Goal: Task Accomplishment & Management: Manage account settings

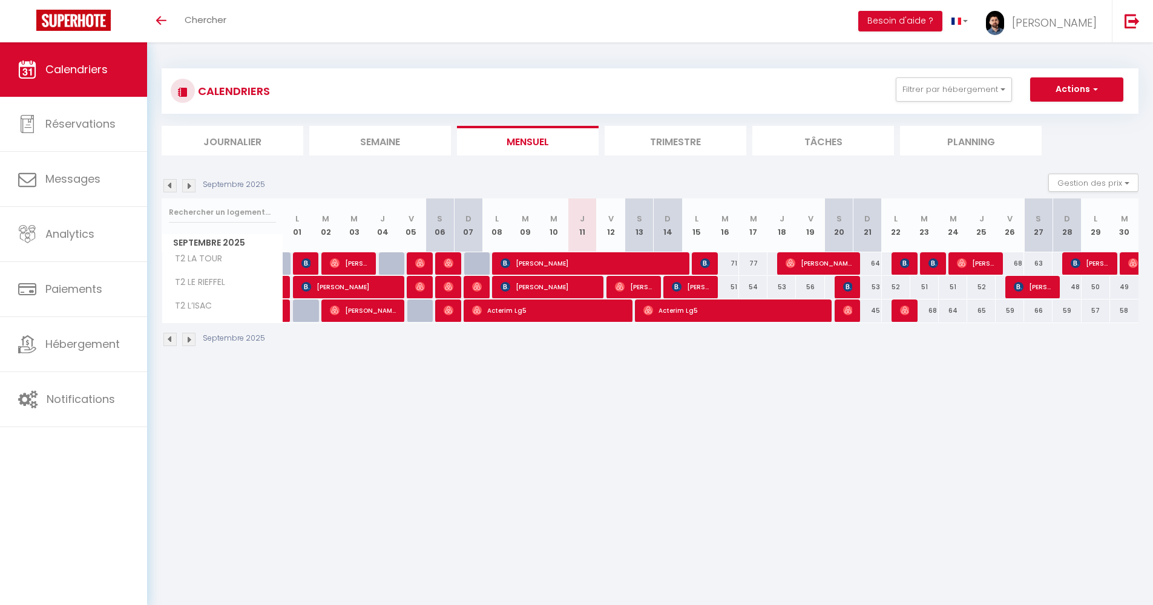
click at [449, 263] on img at bounding box center [449, 263] width 10 height 10
select select "OK"
select select "1"
select select "0"
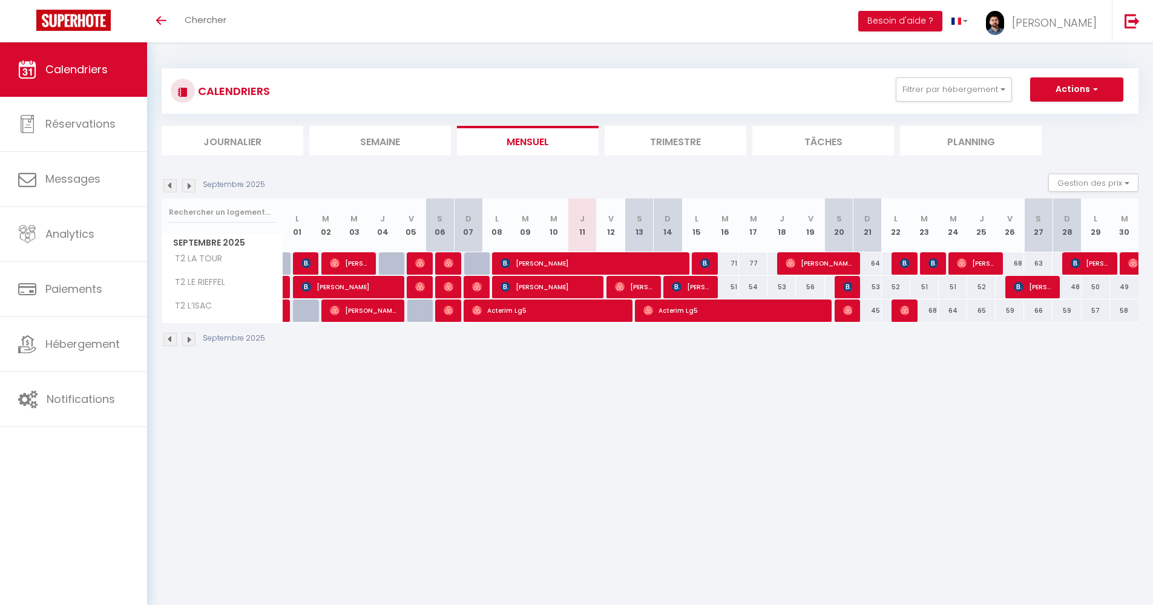
select select "1"
select select
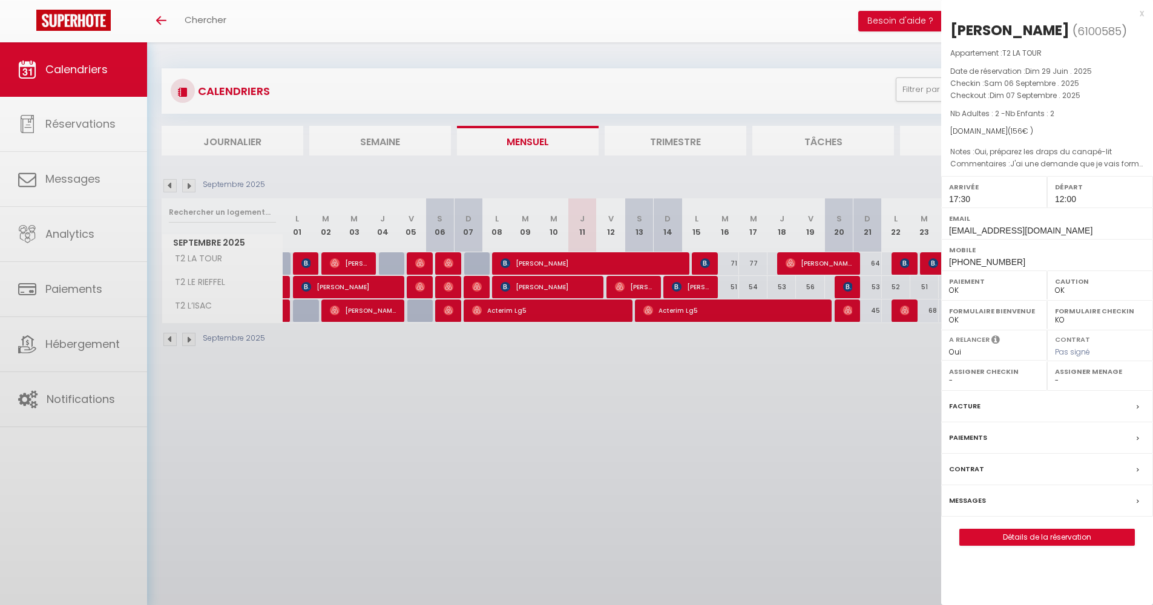
select select "34353"
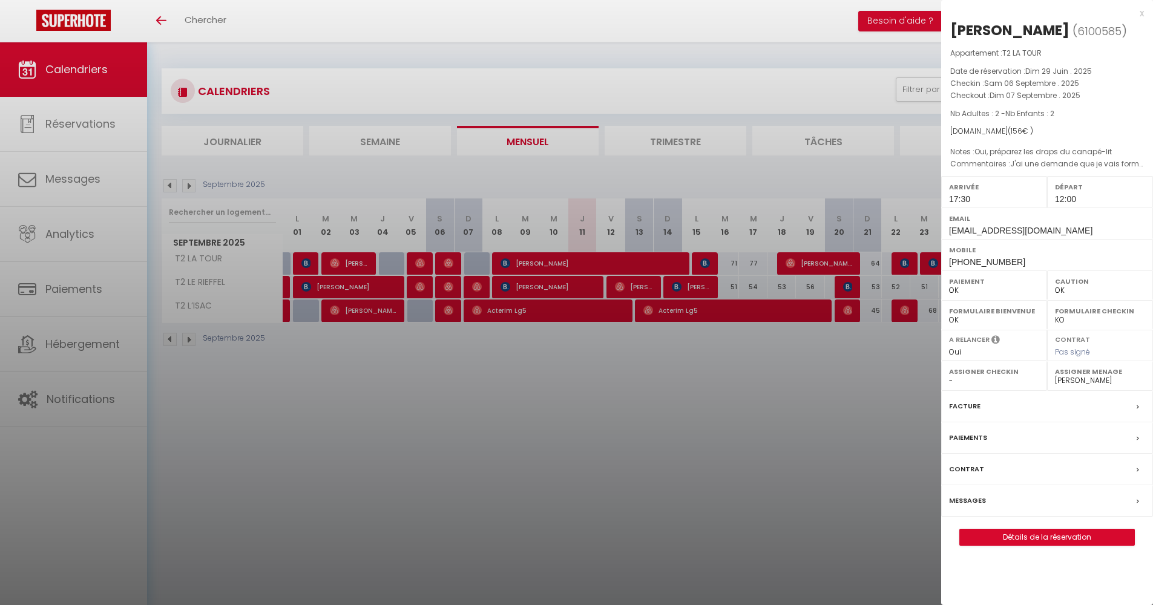
click at [967, 499] on label "Messages" at bounding box center [967, 501] width 37 height 13
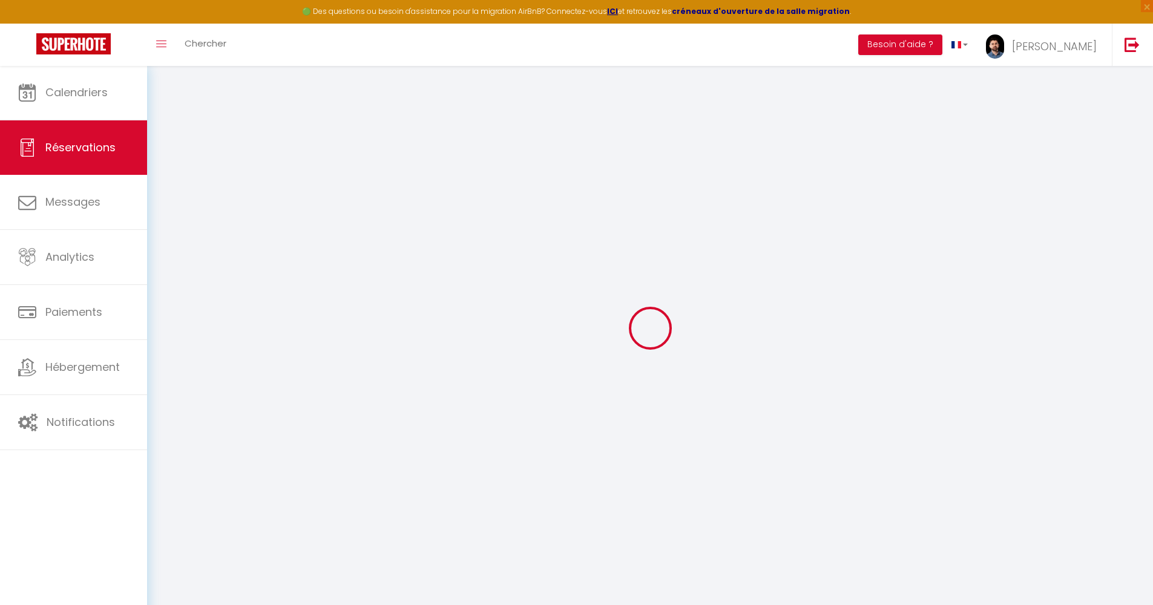
select select
checkbox input "false"
select index "Oui, préparez les draps du canapé-lit"
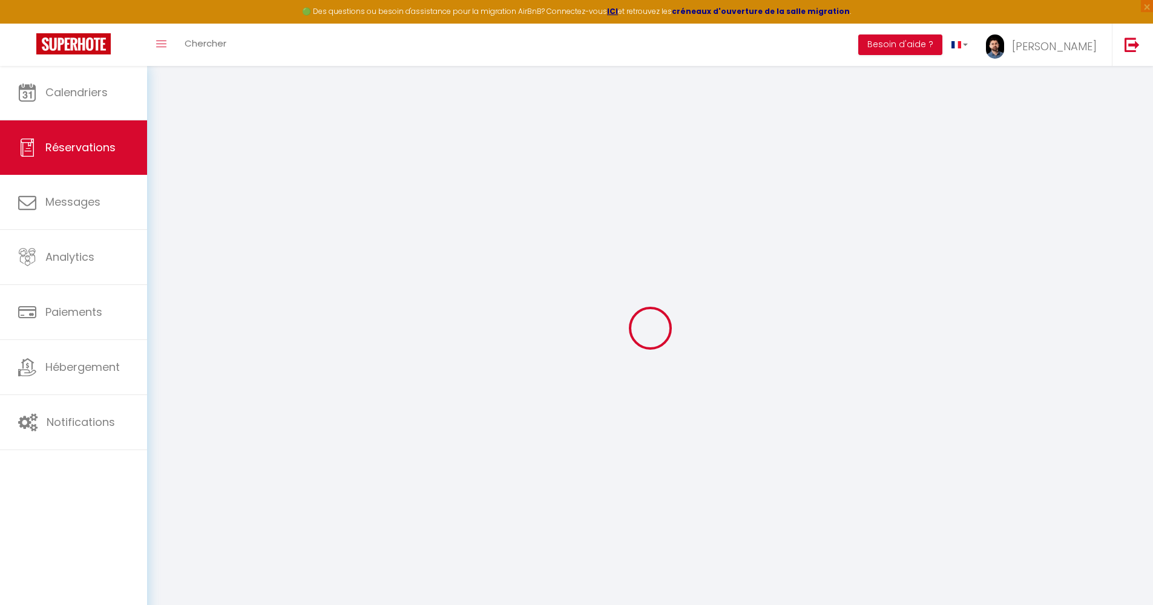
select index "J'ai une demande que je vais formuler dans la conversation"
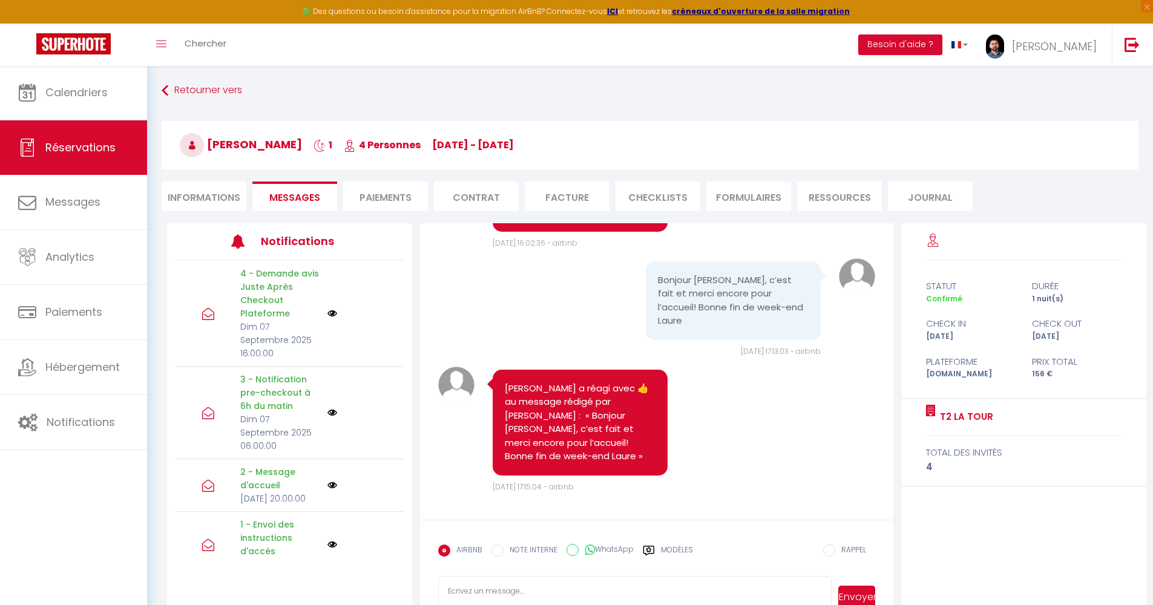
scroll to position [4327, 0]
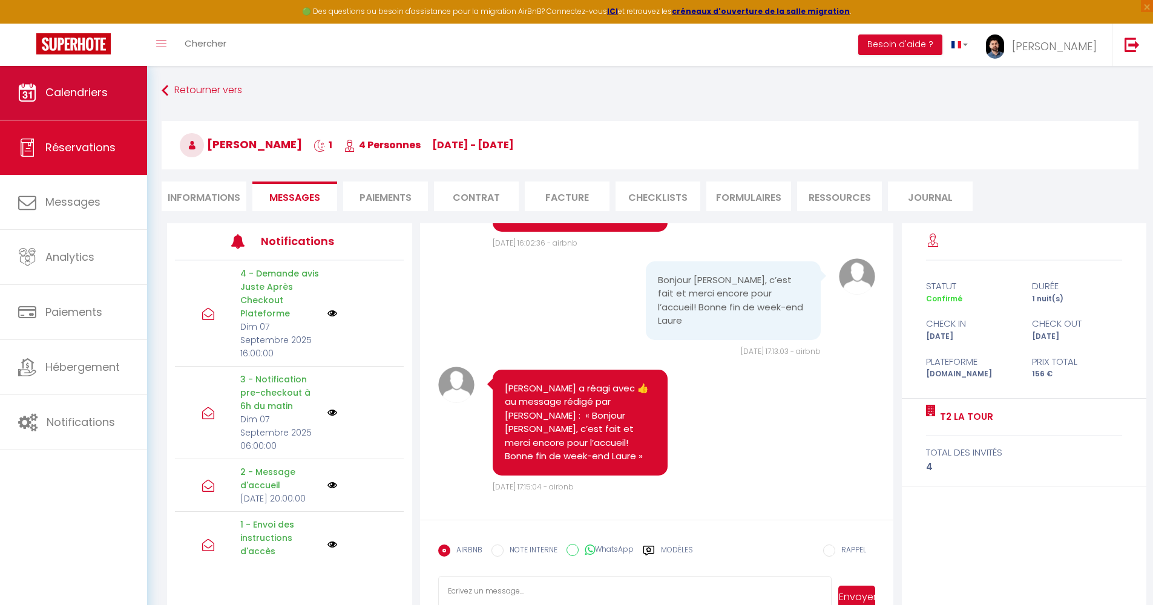
click at [81, 77] on link "Calendriers" at bounding box center [73, 92] width 147 height 54
